Goal: Transaction & Acquisition: Download file/media

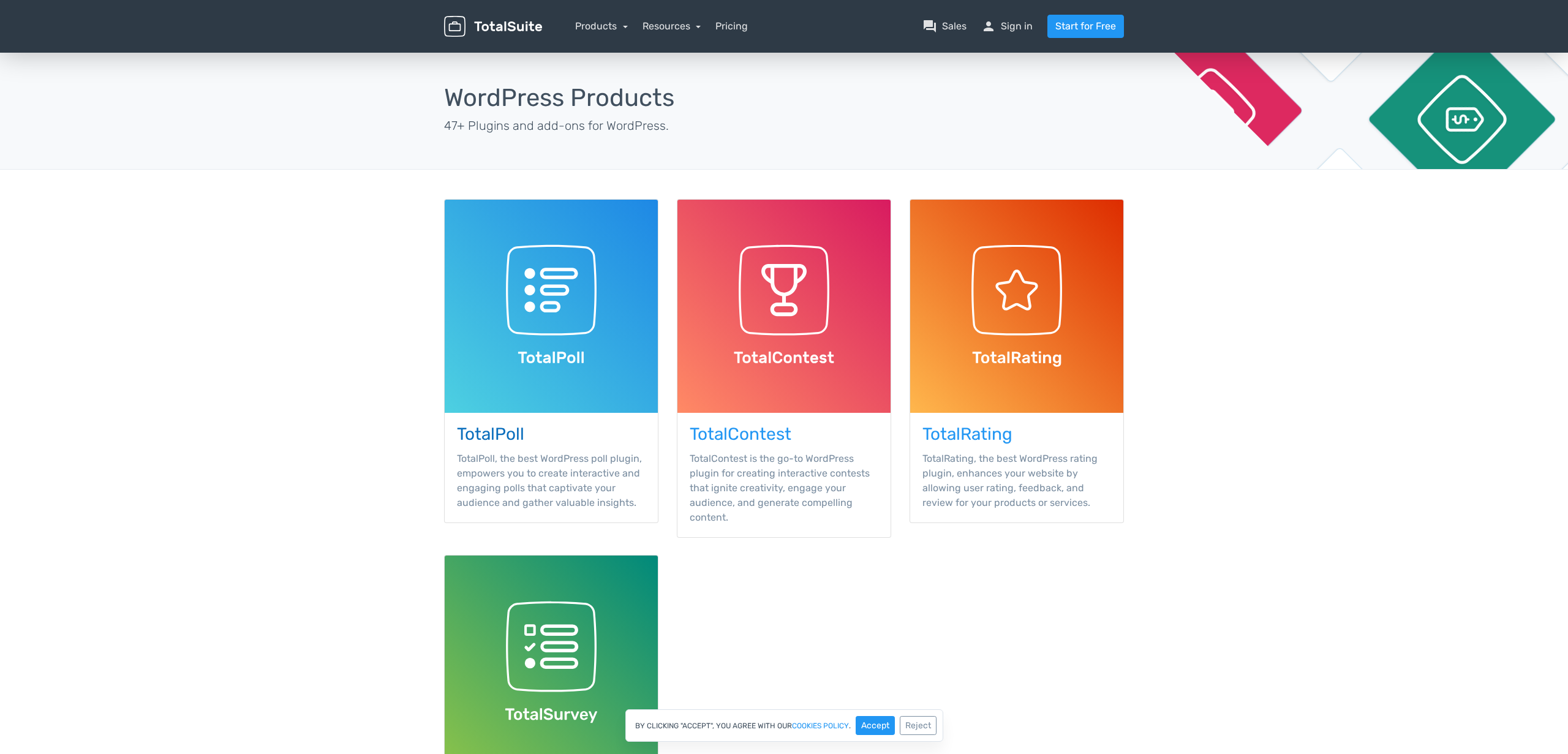
click at [512, 438] on h3 "TotalPoll" at bounding box center [551, 434] width 189 height 19
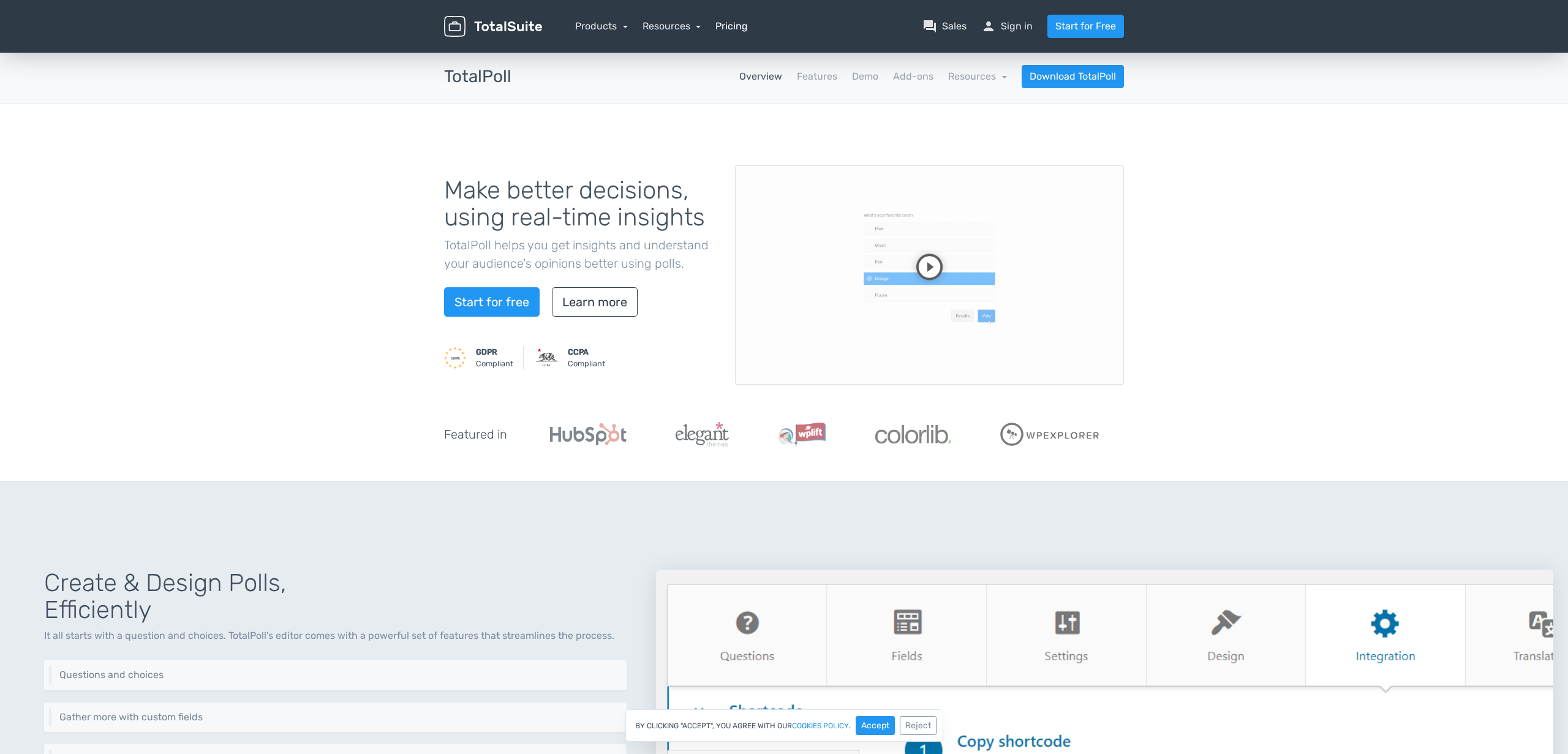
click at [732, 22] on link "Pricing" at bounding box center [731, 27] width 32 height 15
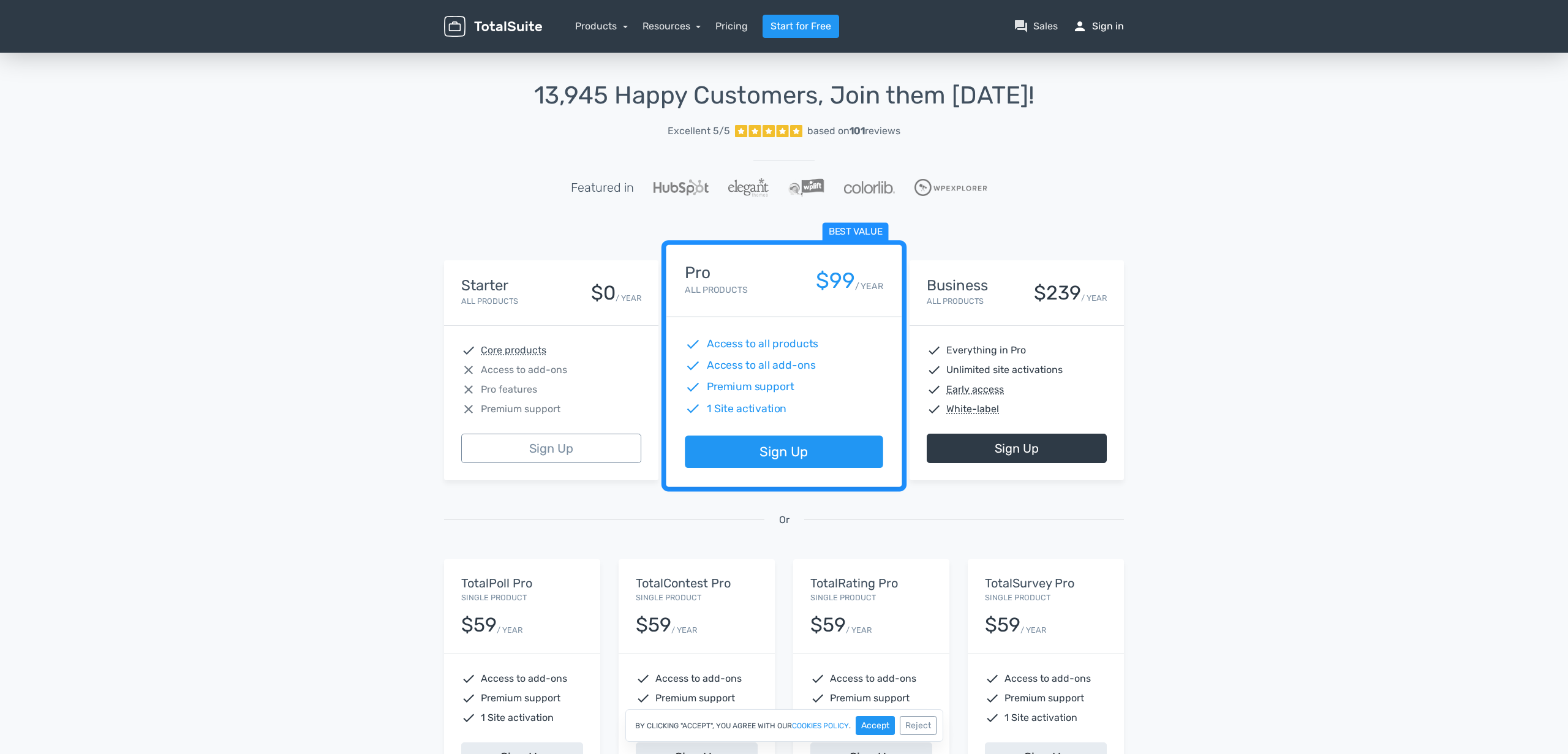
click at [1101, 27] on link "person Sign in" at bounding box center [1098, 27] width 52 height 15
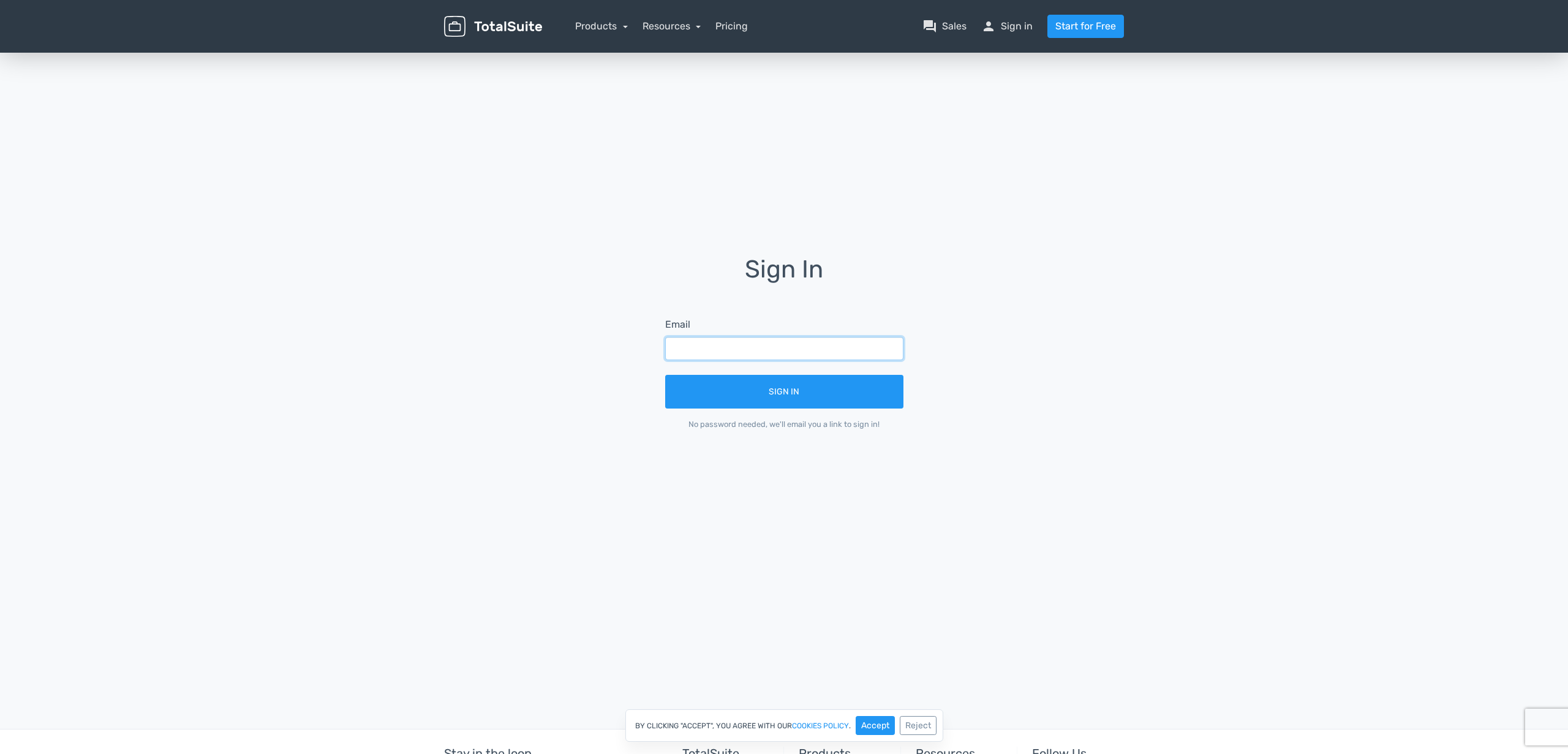
click at [825, 342] on input "text" at bounding box center [784, 349] width 238 height 23
click at [839, 349] on input "text" at bounding box center [784, 349] width 238 height 23
type input "chris@tannerwest.com"
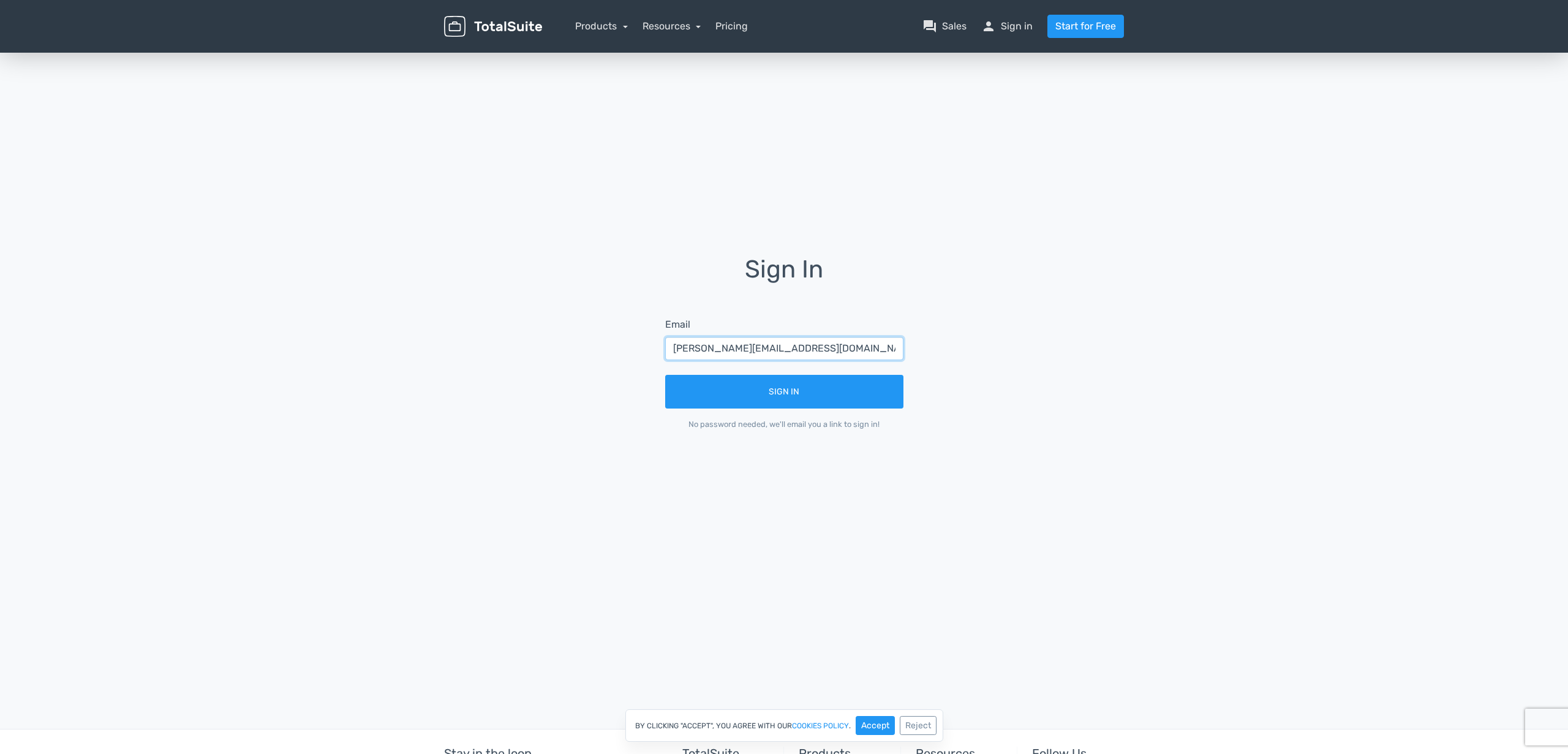
click at [665, 375] on button "Sign In" at bounding box center [784, 392] width 238 height 33
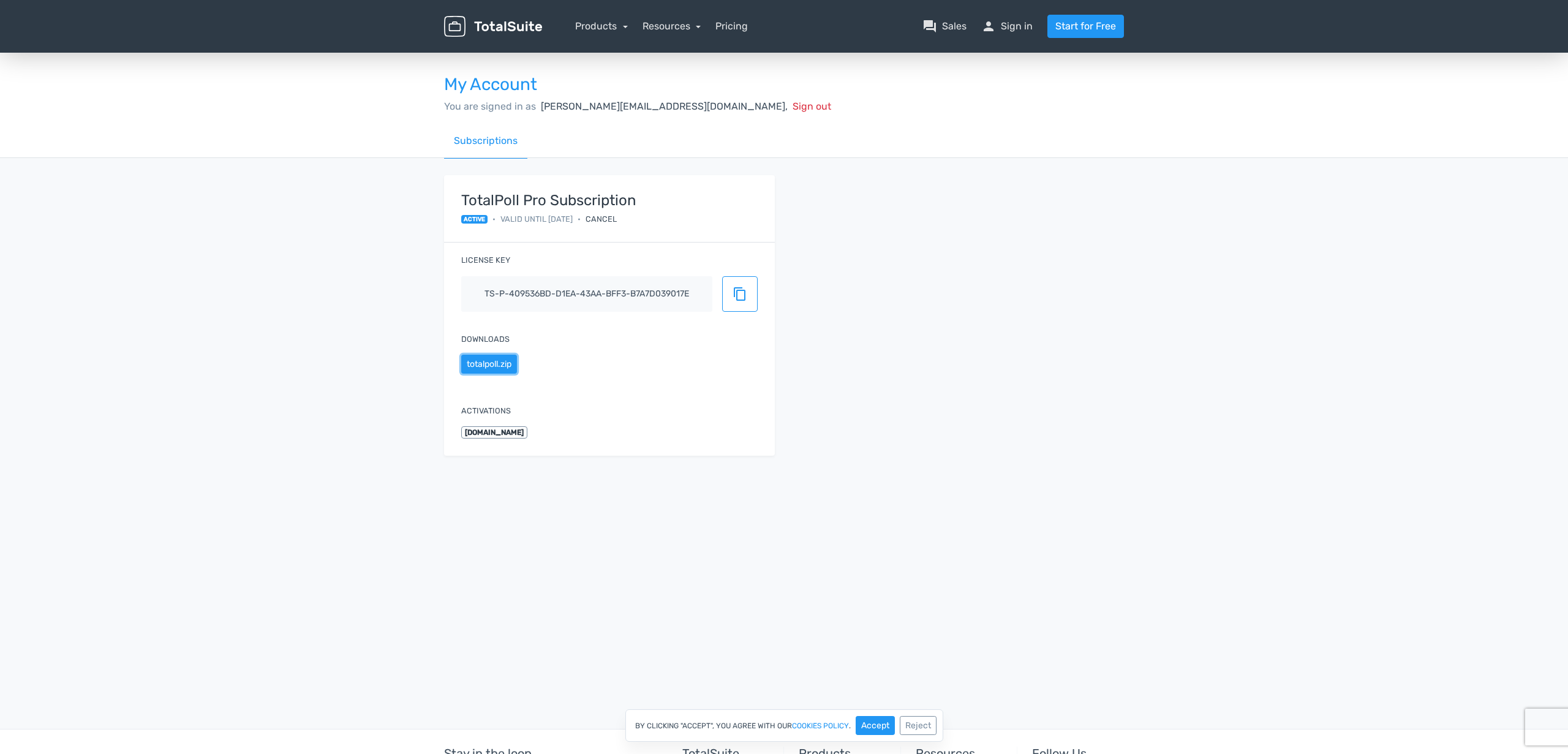
click at [502, 362] on button "totalpoll.zip" at bounding box center [488, 364] width 56 height 19
